Goal: Information Seeking & Learning: Understand process/instructions

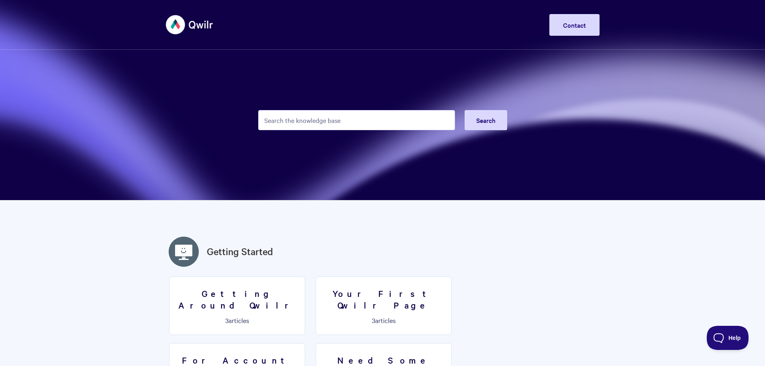
click at [309, 122] on input "Search the knowledge base" at bounding box center [356, 120] width 197 height 20
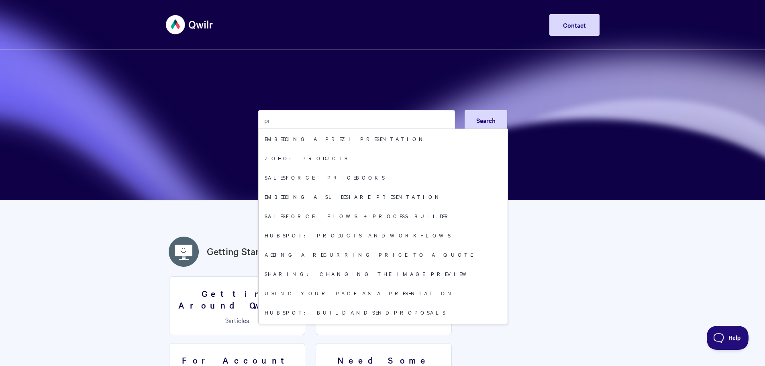
type input "p"
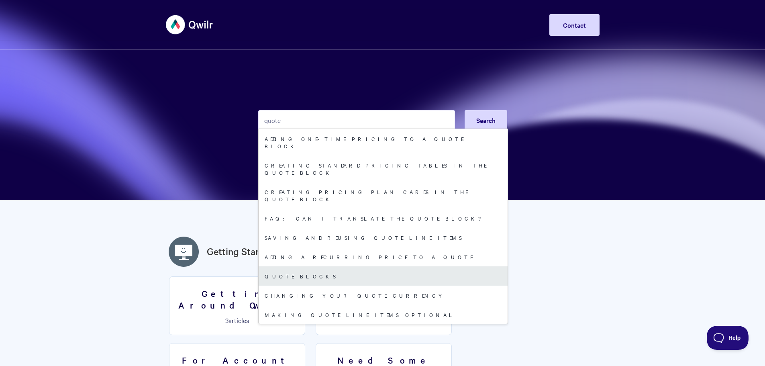
type input "quote"
click at [285, 266] on link "Quote Blocks" at bounding box center [382, 275] width 249 height 19
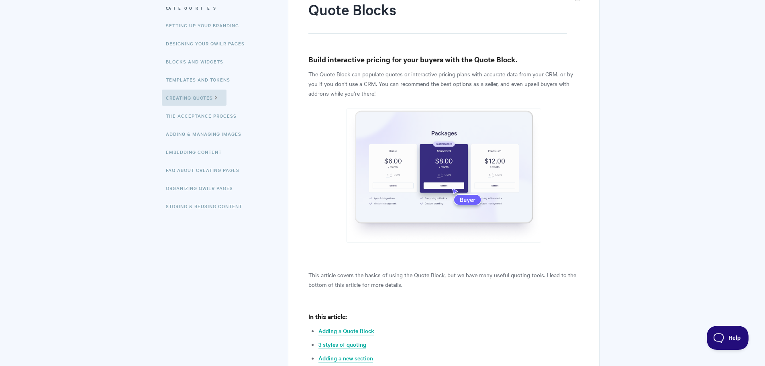
scroll to position [214, 0]
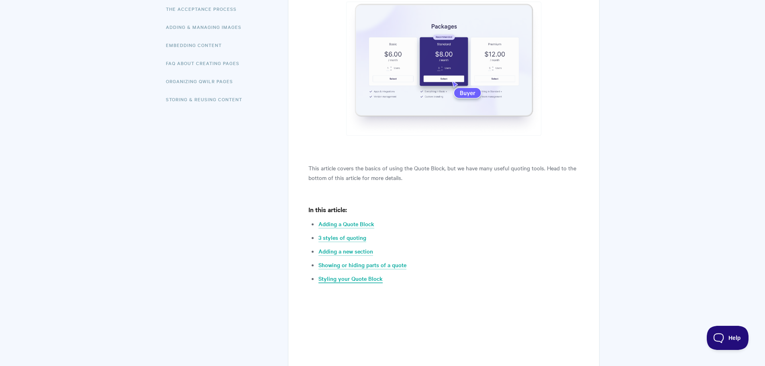
click at [337, 277] on link "Styling your Quote Block" at bounding box center [350, 278] width 64 height 9
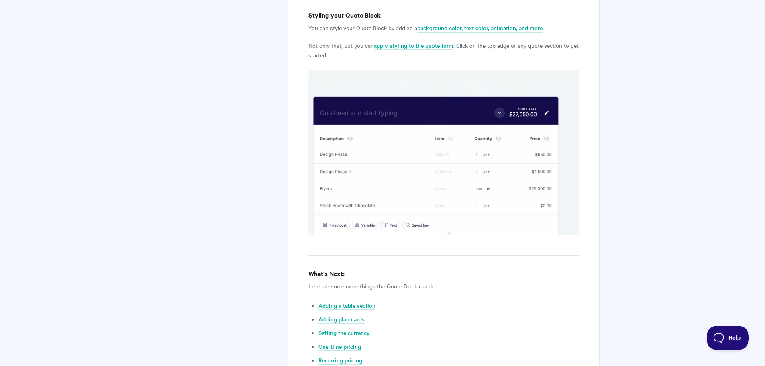
scroll to position [2861, 0]
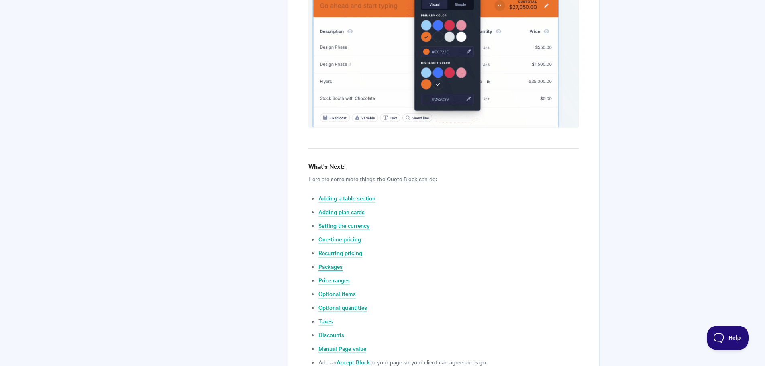
click at [328, 262] on link "Packages" at bounding box center [330, 266] width 24 height 9
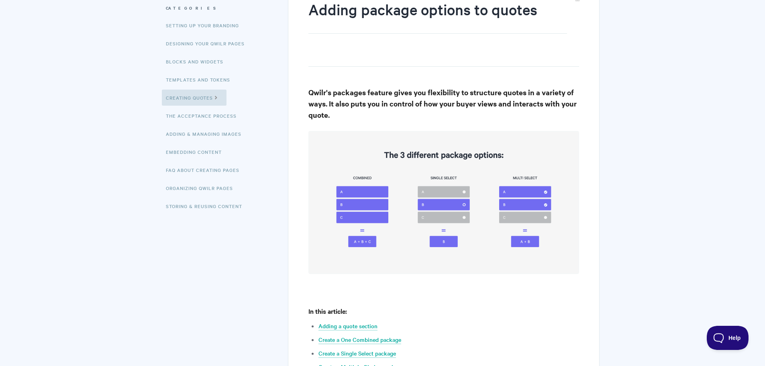
scroll to position [214, 0]
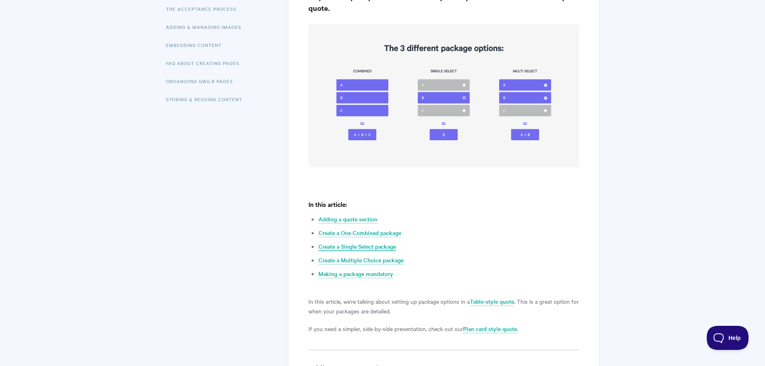
click at [357, 246] on link "Create a Single Select package" at bounding box center [356, 246] width 77 height 9
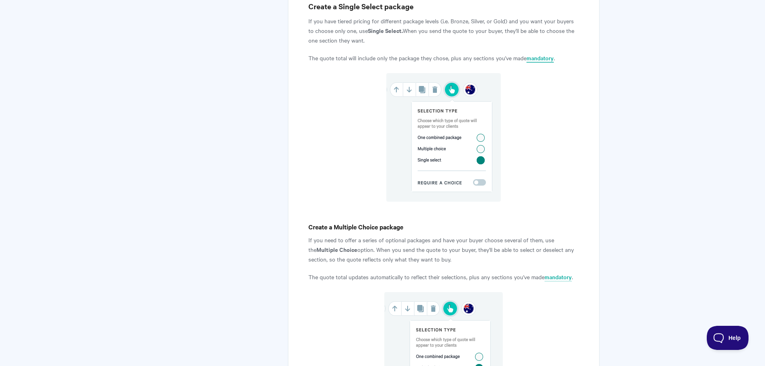
click at [540, 57] on link "mandatory" at bounding box center [539, 58] width 27 height 9
click at [541, 57] on link "mandatory" at bounding box center [539, 58] width 27 height 9
